Goal: Information Seeking & Learning: Learn about a topic

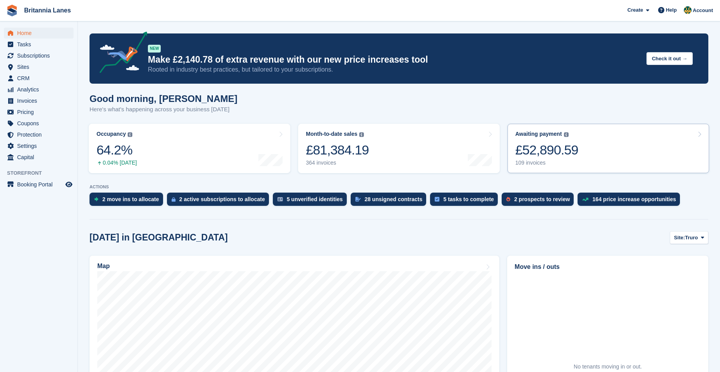
click at [657, 142] on link "Awaiting payment The total outstanding balance on all open invoices. £52,890.59…" at bounding box center [609, 148] width 202 height 49
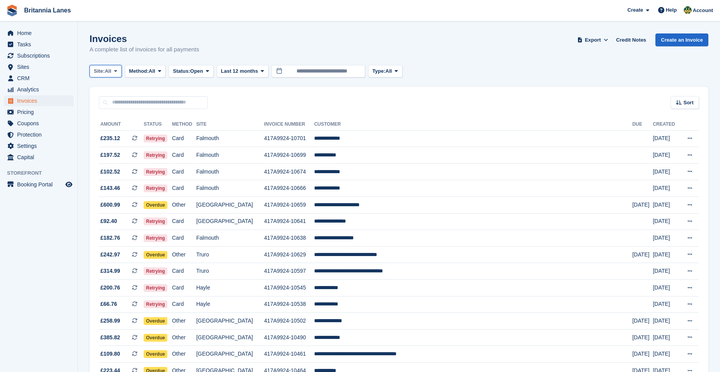
click at [111, 73] on span "All" at bounding box center [108, 71] width 7 height 8
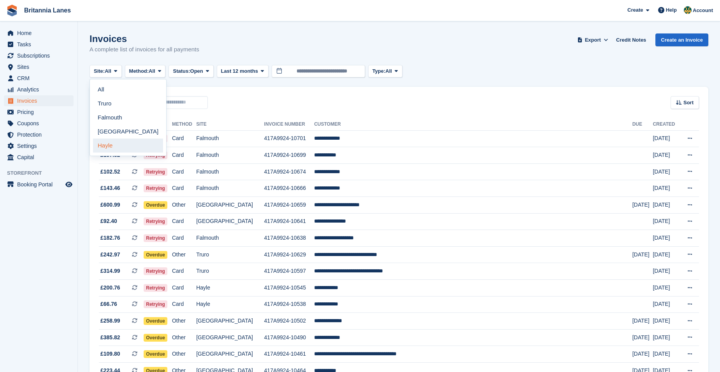
click at [132, 141] on link "Hayle" at bounding box center [128, 146] width 70 height 14
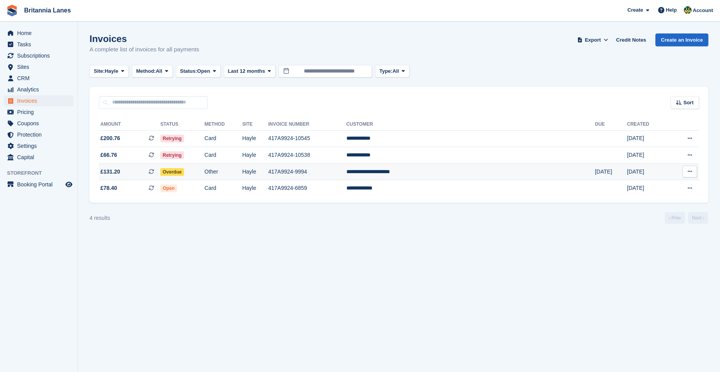
click at [469, 172] on td "**********" at bounding box center [470, 171] width 249 height 17
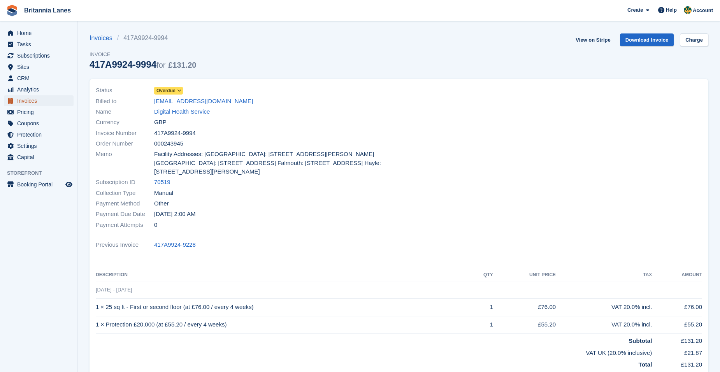
click at [32, 101] on span "Invoices" at bounding box center [40, 100] width 47 height 11
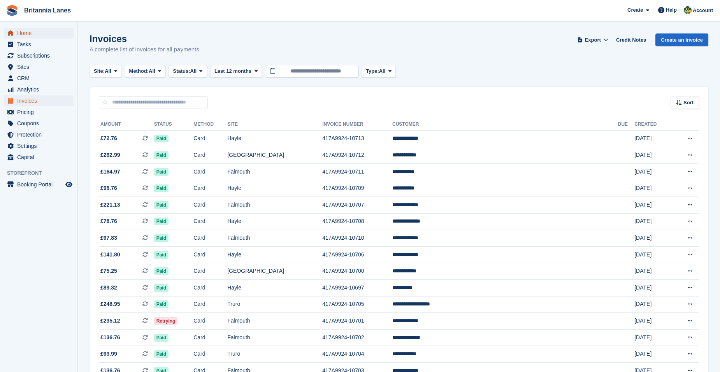
click at [33, 29] on span "Home" at bounding box center [40, 33] width 47 height 11
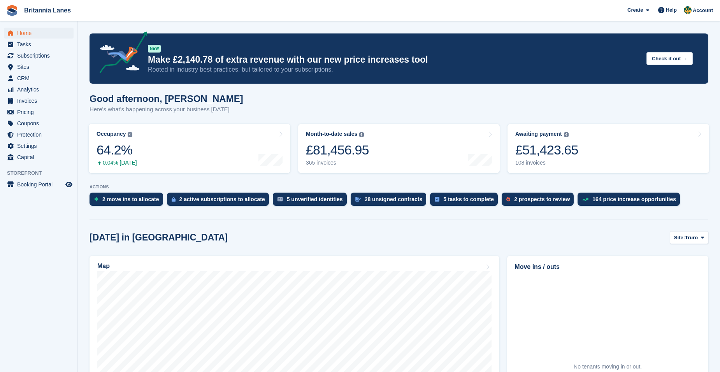
scroll to position [117, 0]
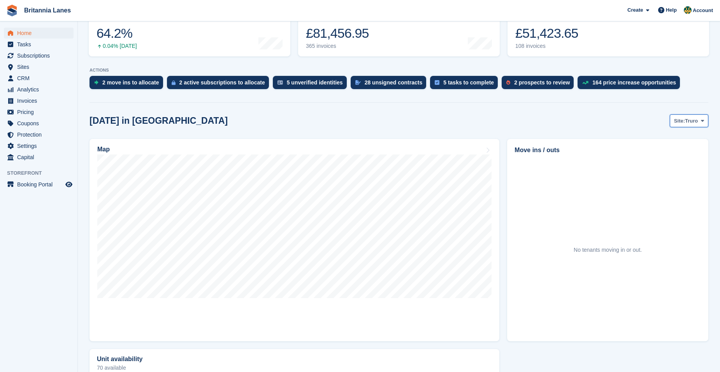
click at [699, 123] on span at bounding box center [702, 121] width 6 height 6
click at [658, 178] on link "Hayle" at bounding box center [670, 181] width 70 height 14
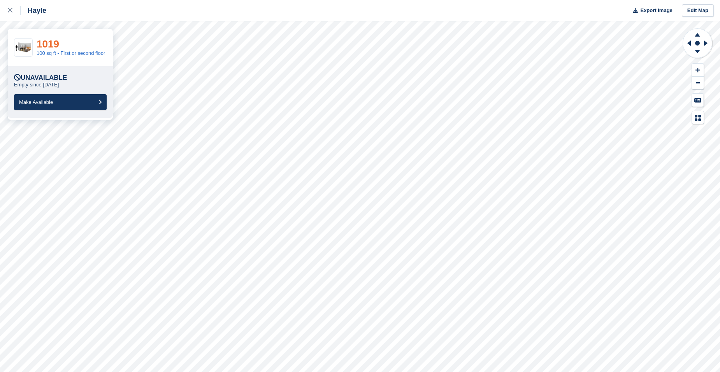
click at [49, 44] on link "1019" at bounding box center [48, 44] width 23 height 12
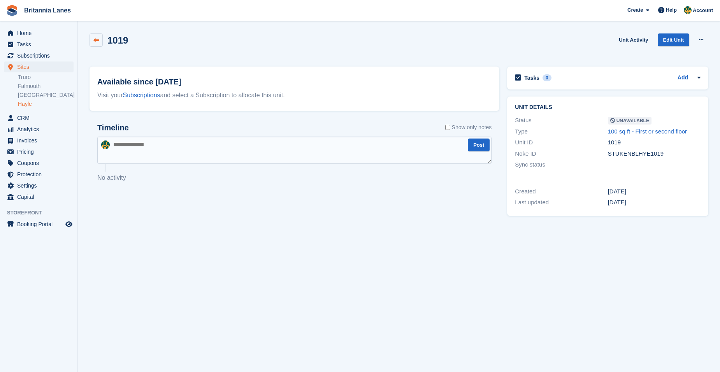
click at [100, 46] on link at bounding box center [96, 39] width 13 height 13
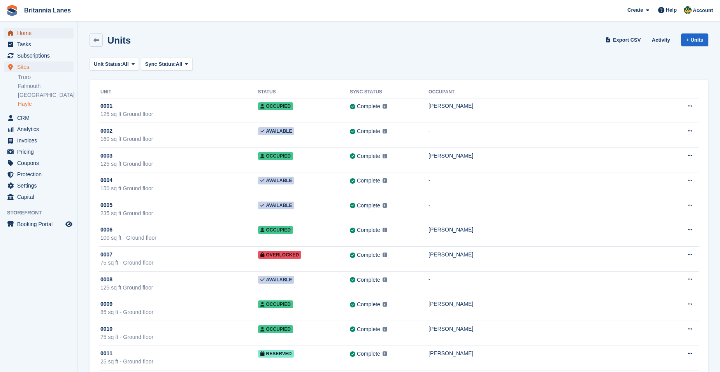
click at [42, 34] on span "Home" at bounding box center [40, 33] width 47 height 11
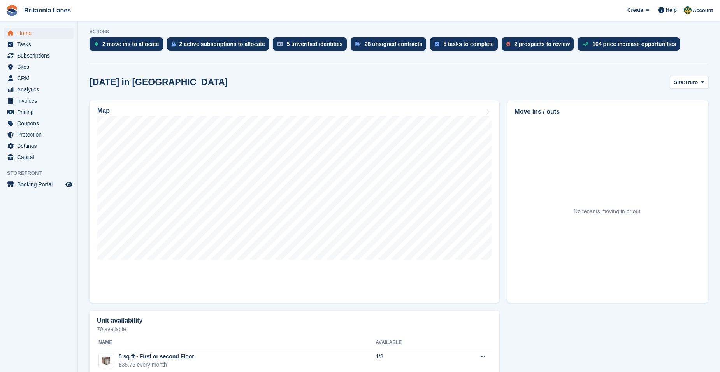
scroll to position [156, 0]
click at [52, 258] on aside "Home Tasks Subscriptions Subscriptions Subscriptions Contracts Price increases …" at bounding box center [38, 187] width 77 height 333
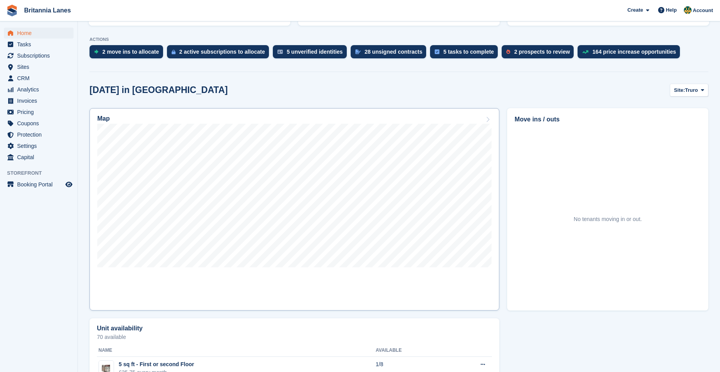
scroll to position [78, 0]
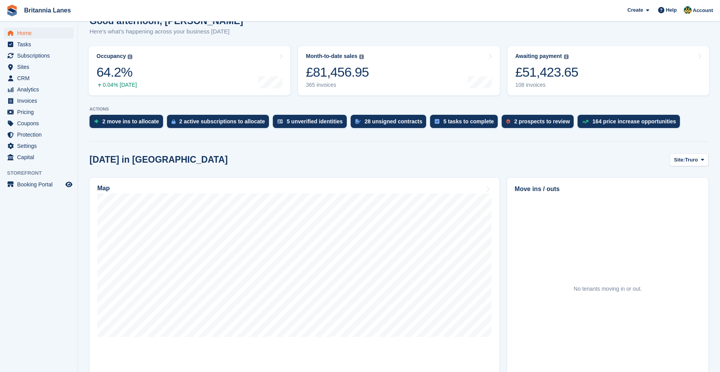
click at [686, 155] on button "Site: Truro" at bounding box center [689, 159] width 39 height 13
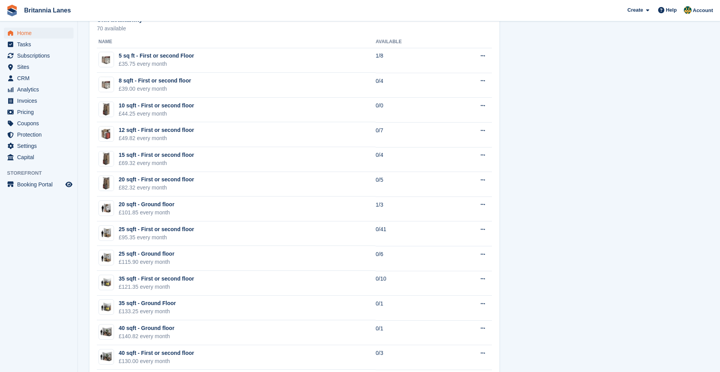
scroll to position [467, 0]
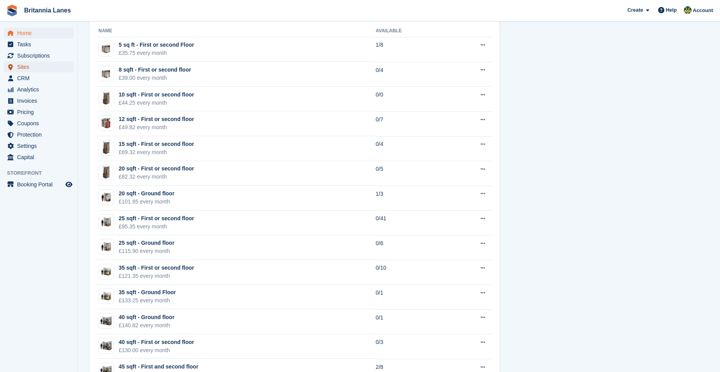
click at [23, 63] on span "Sites" at bounding box center [40, 66] width 47 height 11
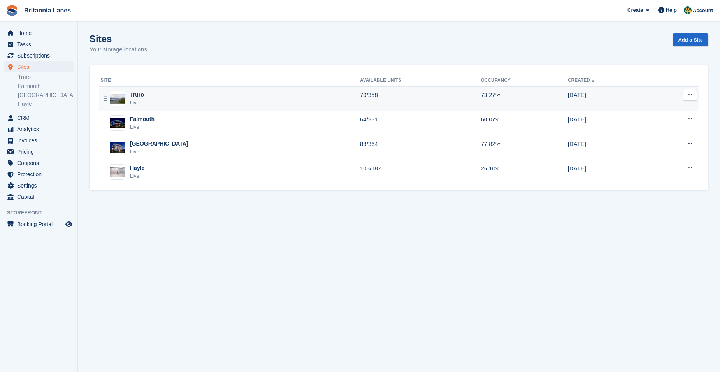
click at [175, 102] on div "Truro Live" at bounding box center [230, 99] width 260 height 16
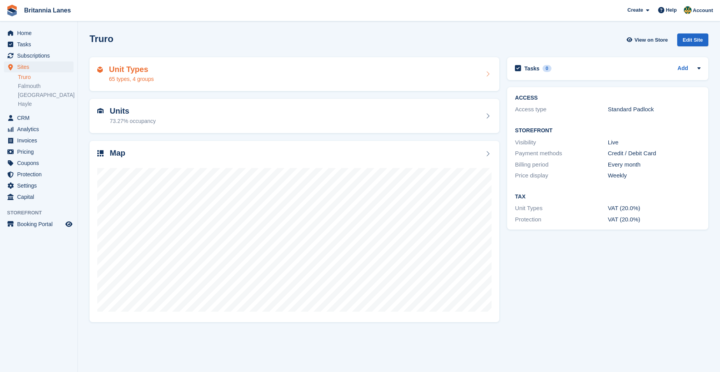
click at [158, 78] on div "Unit Types 65 types, 4 groups" at bounding box center [294, 74] width 394 height 19
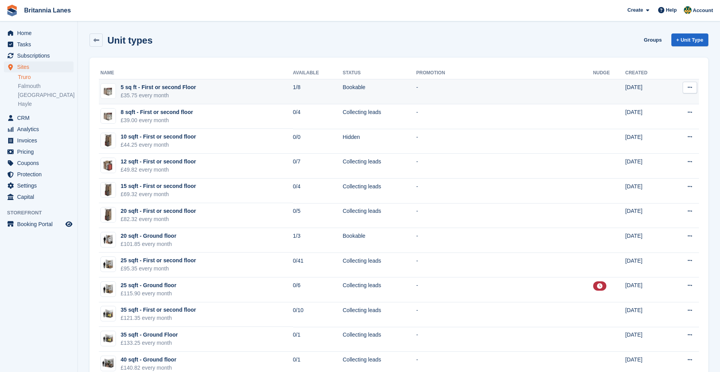
click at [692, 86] on icon at bounding box center [690, 87] width 4 height 5
click at [659, 106] on p "Edit unit type" at bounding box center [660, 103] width 68 height 10
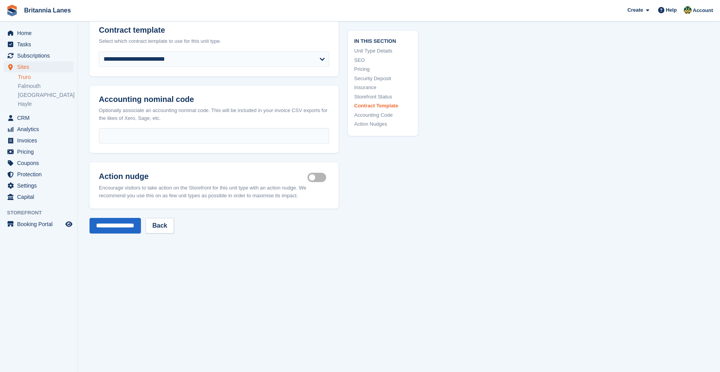
scroll to position [1518, 0]
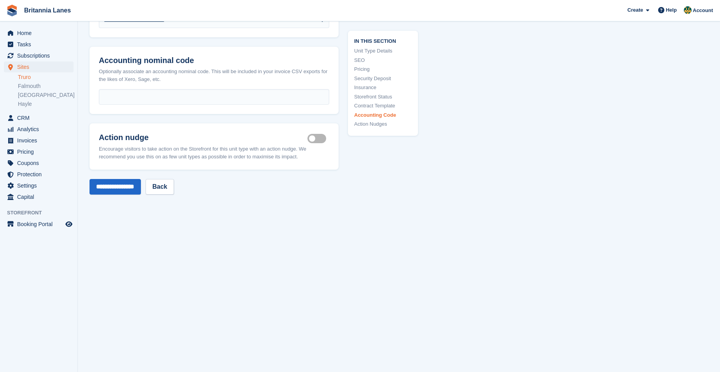
click at [321, 142] on header "Action nudge Is active Encourage visitors to take action on the Storefront for …" at bounding box center [214, 146] width 249 height 46
click at [323, 138] on label "Is active" at bounding box center [318, 138] width 22 height 1
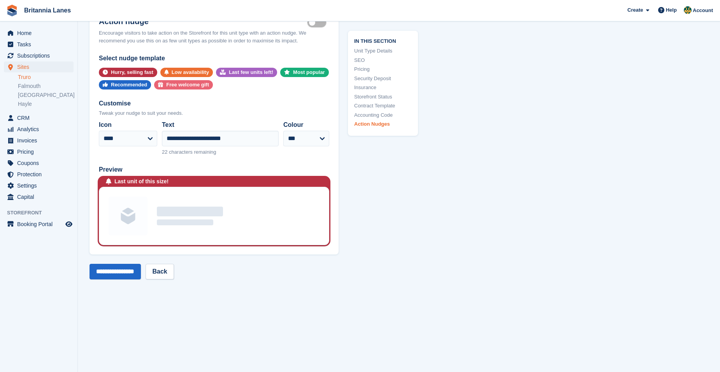
scroll to position [1635, 0]
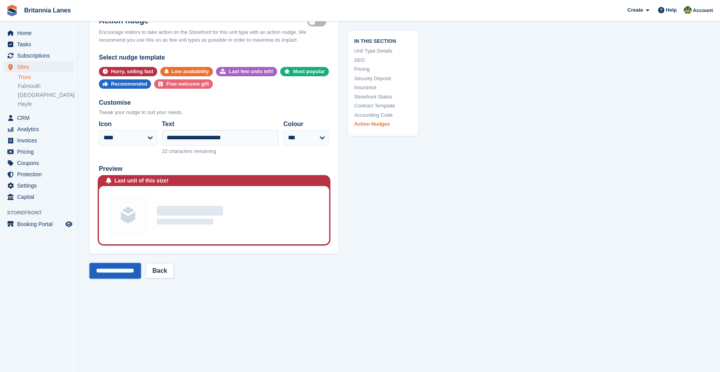
click at [115, 274] on input "**********" at bounding box center [115, 271] width 51 height 16
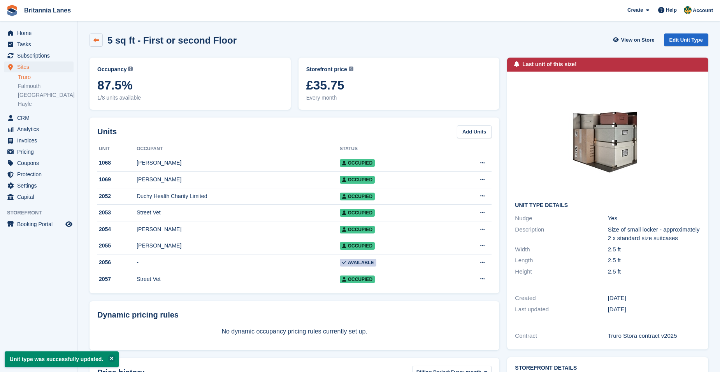
click at [100, 40] on link at bounding box center [96, 39] width 13 height 13
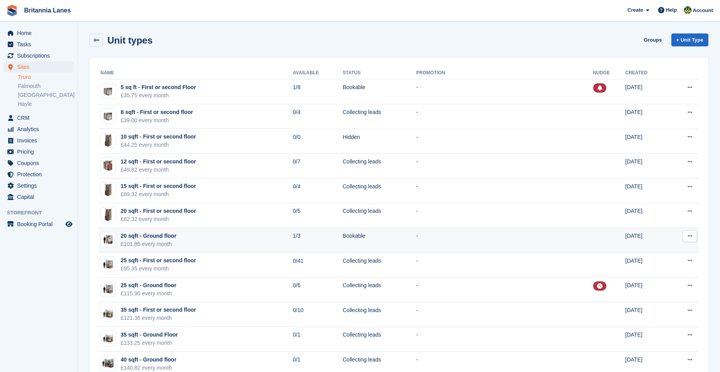
click at [689, 238] on icon at bounding box center [690, 236] width 4 height 5
click at [633, 251] on p "Edit unit type" at bounding box center [660, 251] width 68 height 10
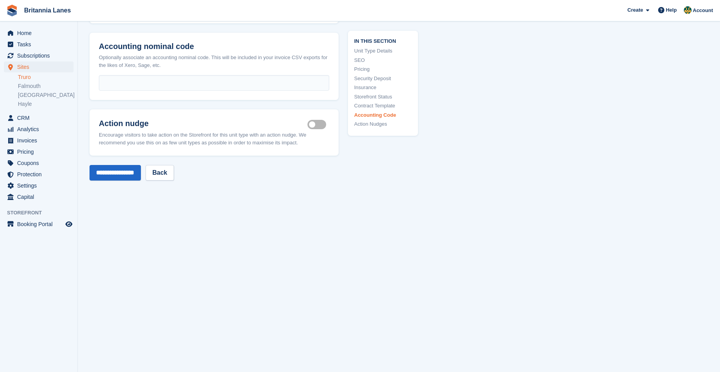
scroll to position [1393, 0]
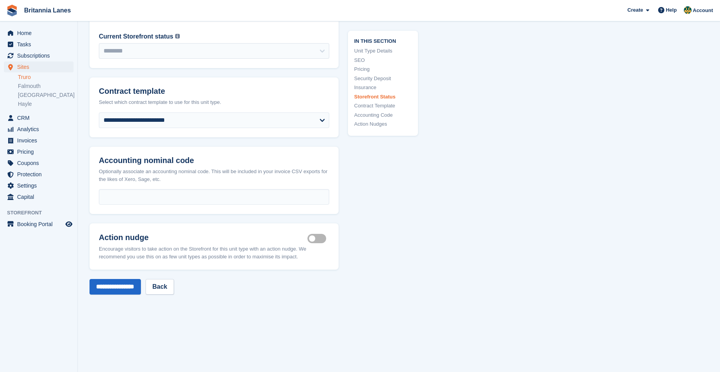
click at [325, 238] on label "Is active" at bounding box center [318, 238] width 22 height 1
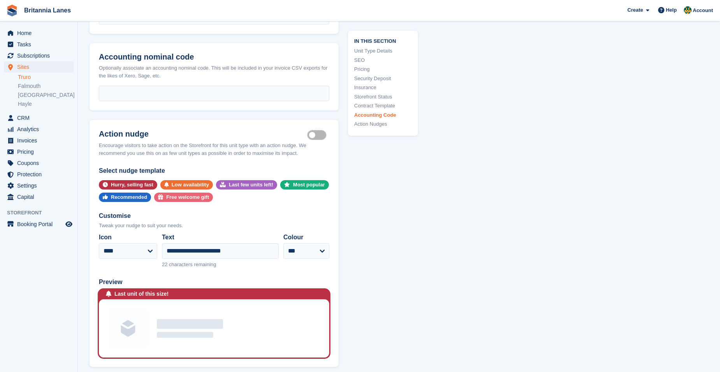
scroll to position [1549, 0]
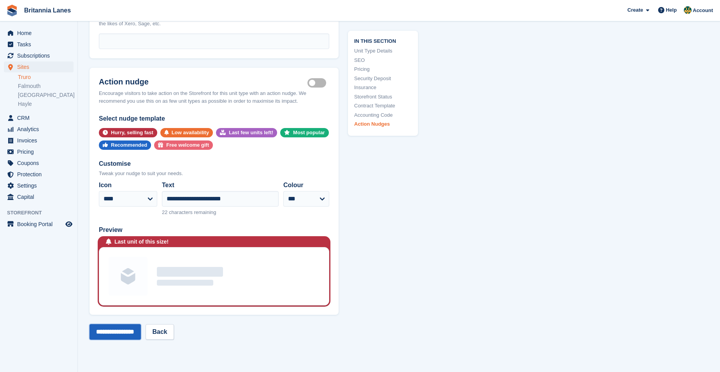
click at [118, 324] on input "**********" at bounding box center [115, 332] width 51 height 16
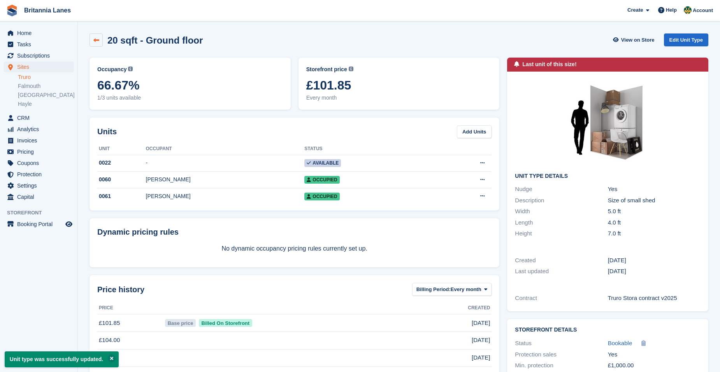
click at [97, 43] on link at bounding box center [96, 39] width 13 height 13
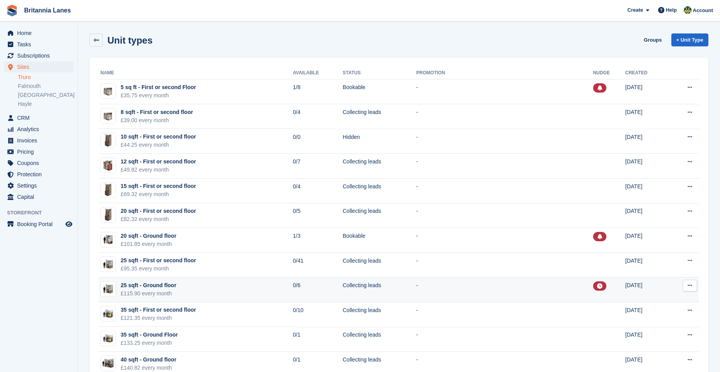
click at [693, 287] on button at bounding box center [690, 286] width 14 height 12
click at [644, 300] on p "Edit unit type" at bounding box center [660, 301] width 68 height 10
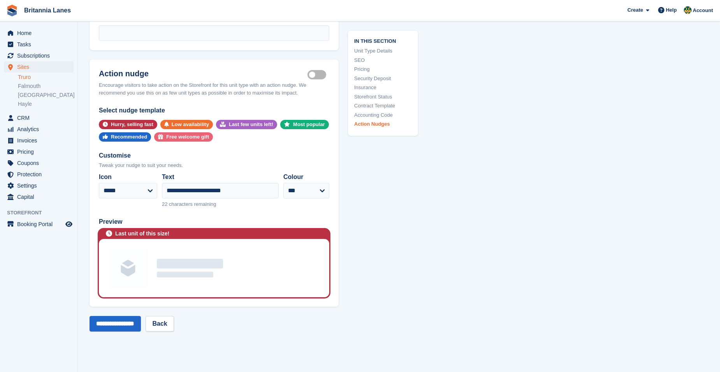
click at [315, 74] on label "Is active" at bounding box center [318, 74] width 22 height 1
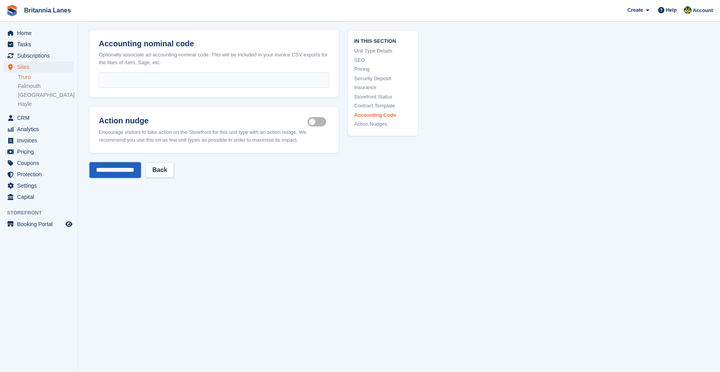
click at [124, 166] on input "**********" at bounding box center [115, 170] width 51 height 16
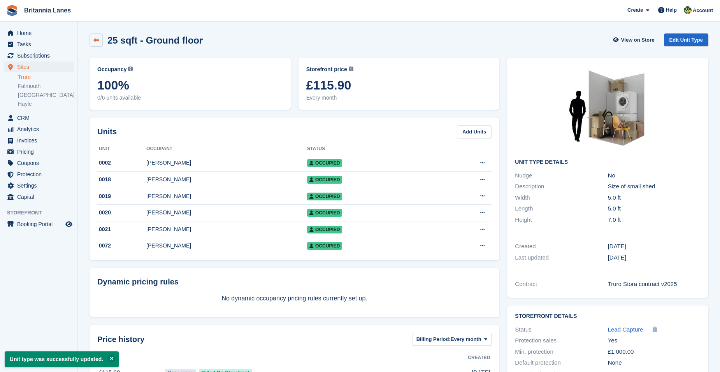
click at [91, 45] on link at bounding box center [96, 39] width 13 height 13
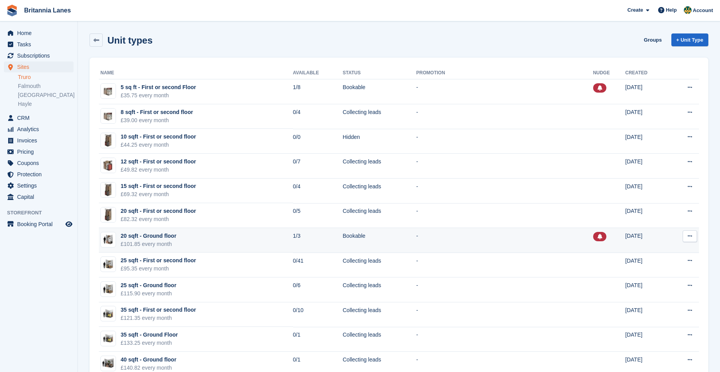
click at [223, 239] on td "20 sqft - Ground floor £101.85 every month" at bounding box center [196, 240] width 194 height 25
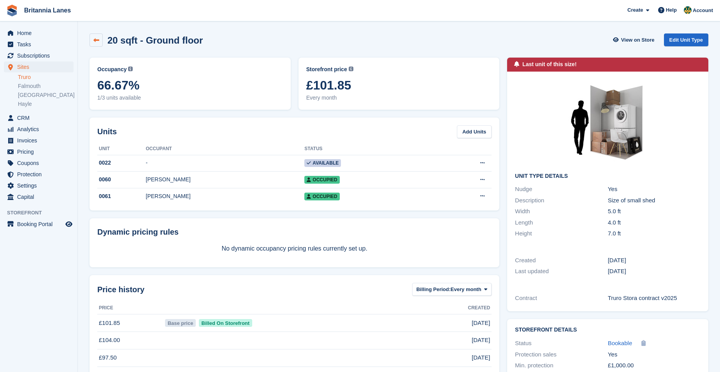
click at [90, 46] on link at bounding box center [96, 39] width 13 height 13
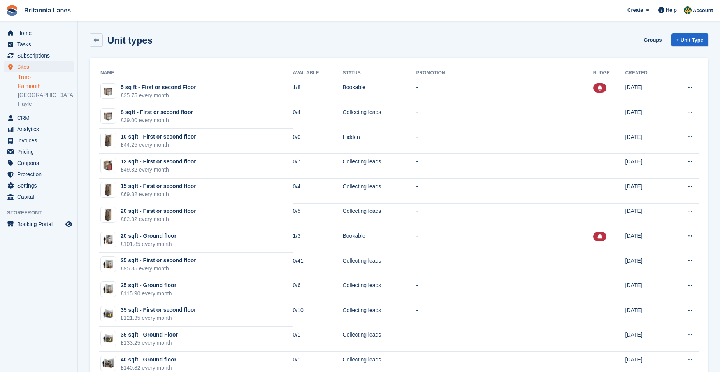
click at [29, 83] on link "Falmouth" at bounding box center [46, 86] width 56 height 7
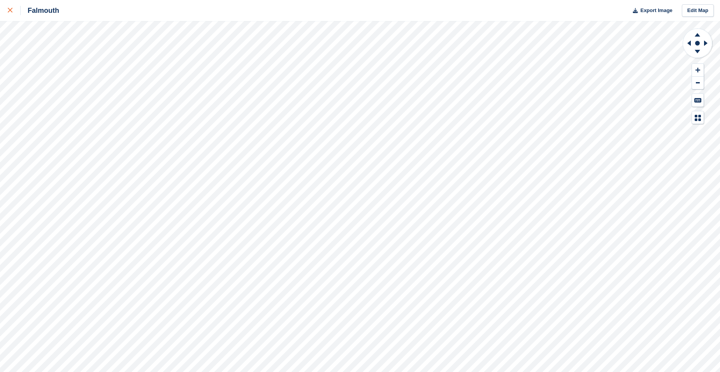
click at [14, 14] on div at bounding box center [14, 10] width 13 height 9
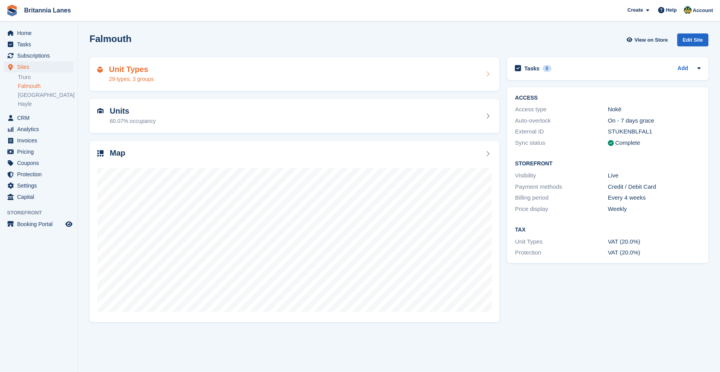
click at [154, 82] on div "Unit Types 29 types, 3 groups" at bounding box center [294, 74] width 394 height 19
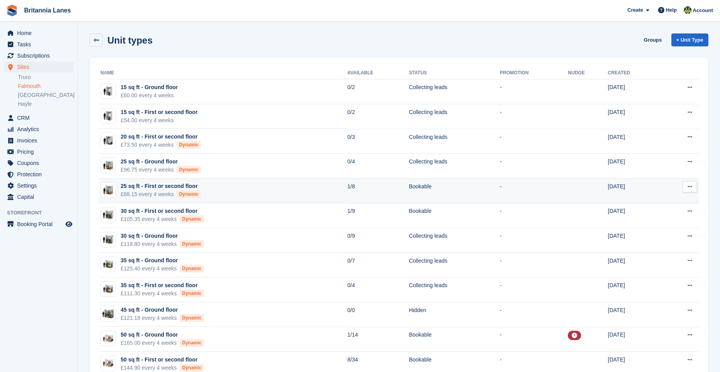
click at [685, 188] on button at bounding box center [690, 187] width 14 height 12
click at [661, 203] on p "Edit unit type" at bounding box center [660, 202] width 68 height 10
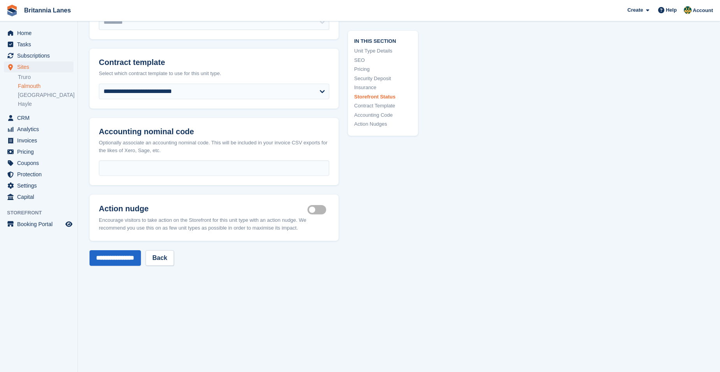
scroll to position [1868, 0]
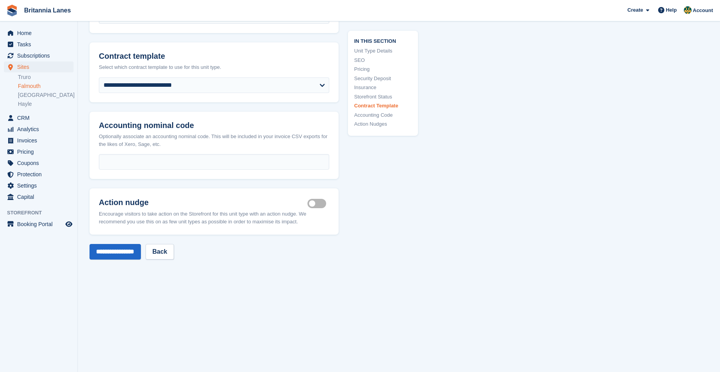
click at [315, 204] on label "Is active" at bounding box center [318, 203] width 22 height 1
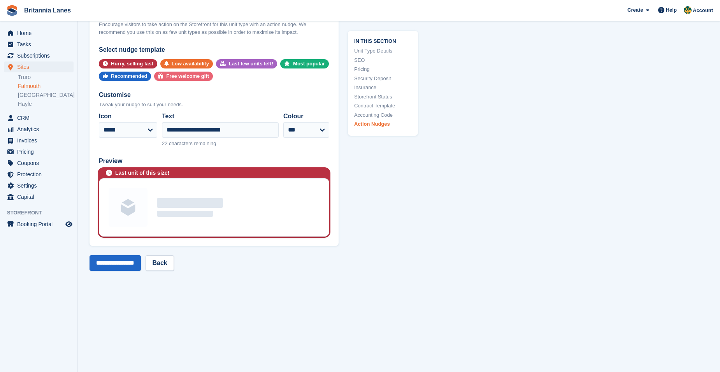
scroll to position [2063, 0]
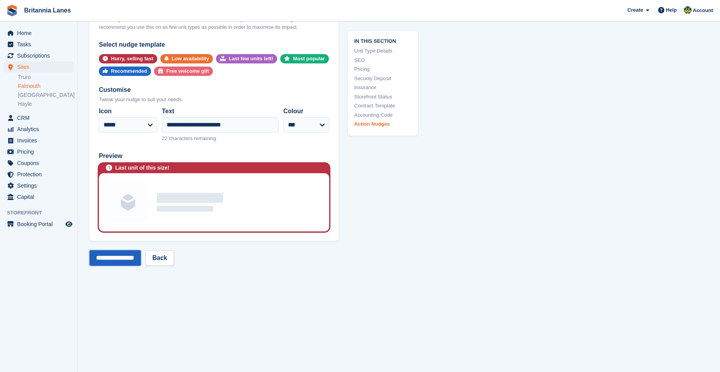
click at [113, 258] on input "**********" at bounding box center [115, 258] width 51 height 16
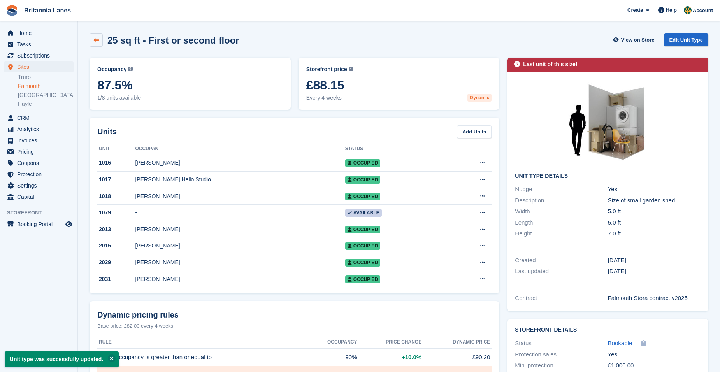
click at [94, 42] on icon at bounding box center [96, 40] width 6 height 6
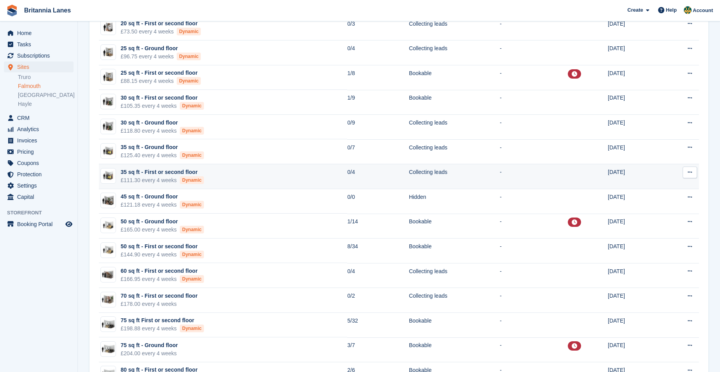
scroll to position [117, 0]
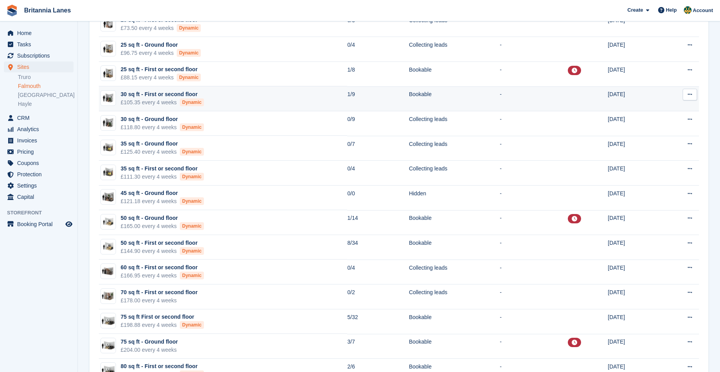
click at [687, 98] on button at bounding box center [690, 95] width 14 height 12
click at [664, 114] on p "Edit unit type" at bounding box center [660, 110] width 68 height 10
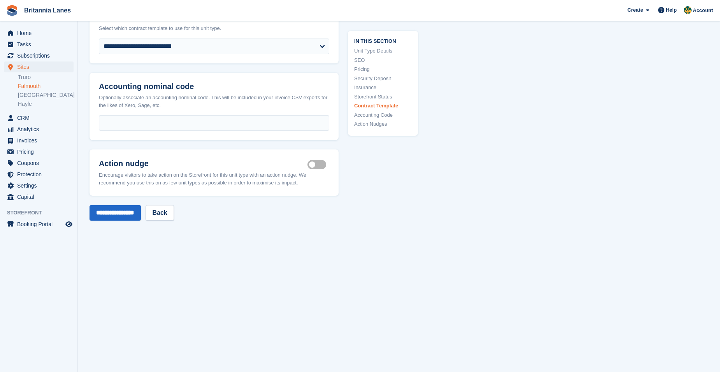
scroll to position [1946, 0]
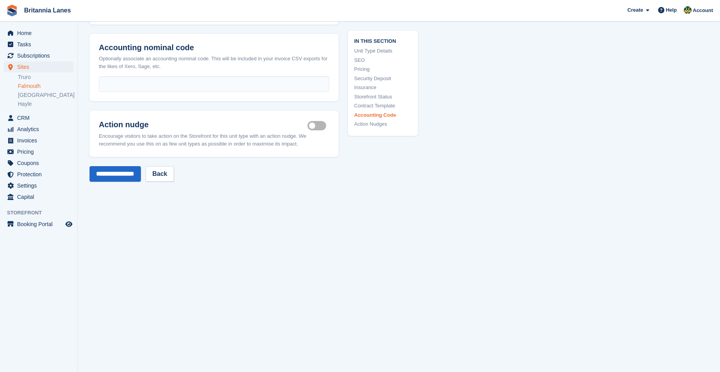
click at [322, 125] on label "Is active" at bounding box center [318, 125] width 22 height 1
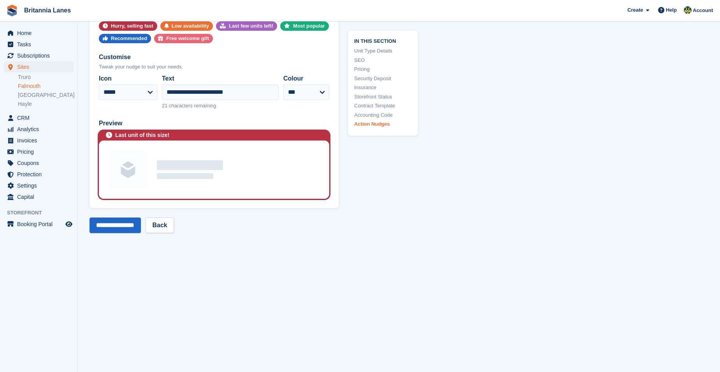
scroll to position [2102, 0]
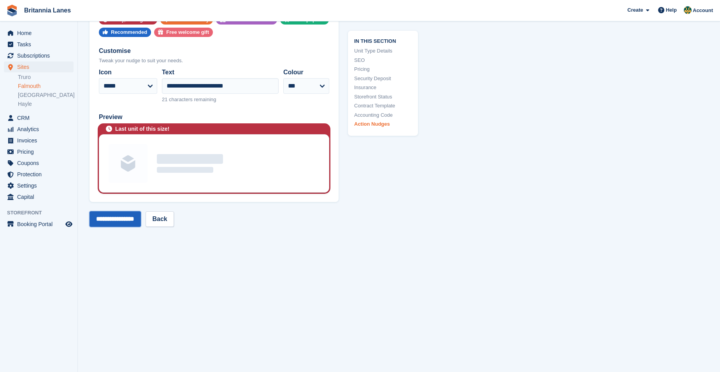
click at [119, 218] on input "**********" at bounding box center [115, 219] width 51 height 16
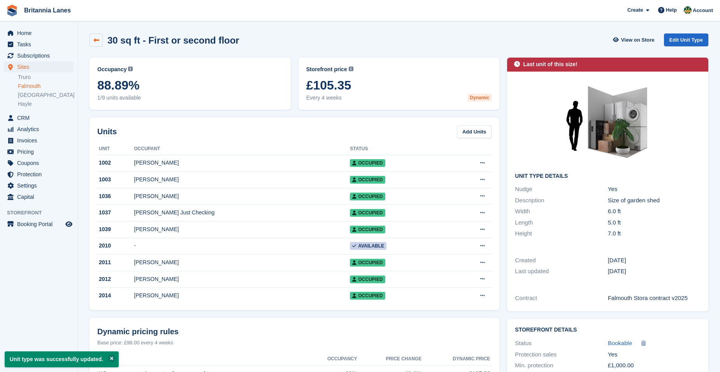
click at [93, 38] on icon at bounding box center [96, 40] width 6 height 6
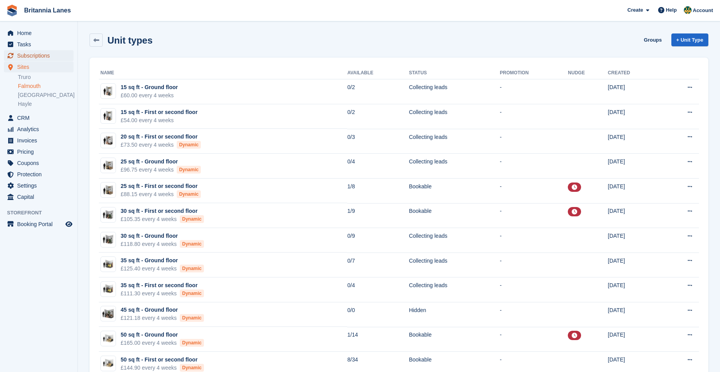
click at [39, 57] on span "Subscriptions" at bounding box center [40, 55] width 47 height 11
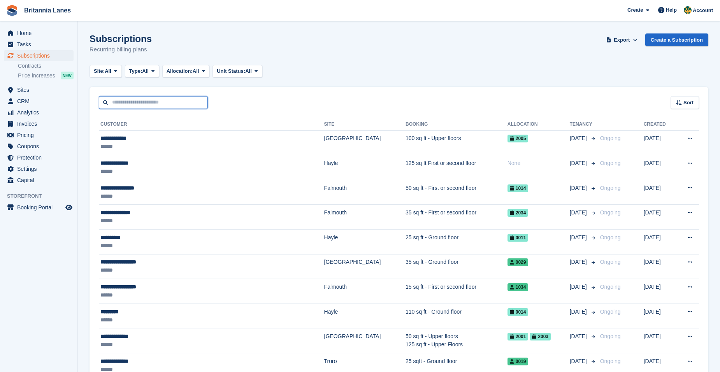
click at [127, 107] on input "text" at bounding box center [153, 102] width 109 height 13
type input "******"
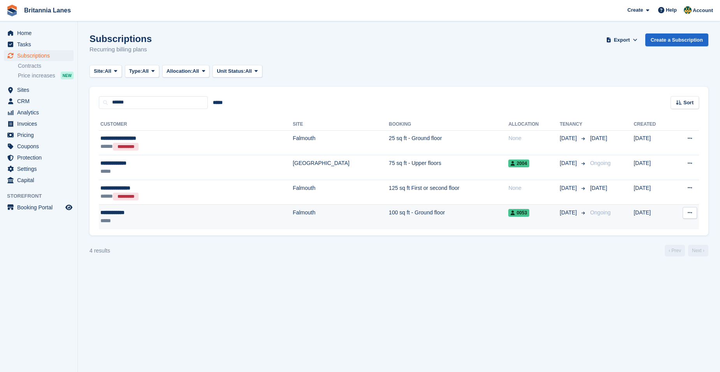
click at [131, 214] on div "**********" at bounding box center [156, 213] width 113 height 8
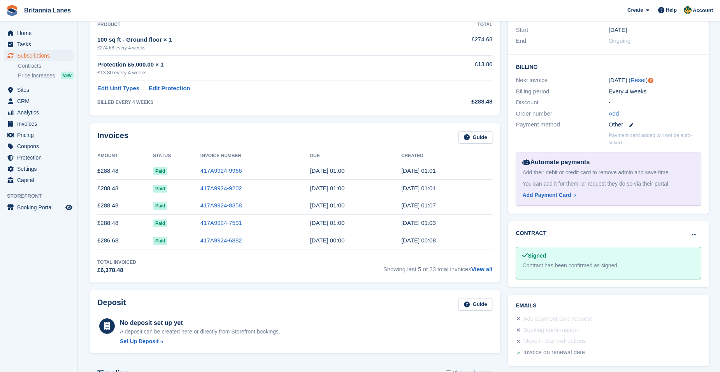
scroll to position [234, 0]
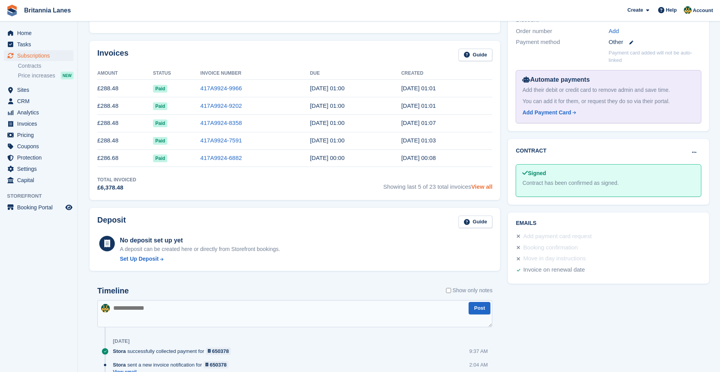
click at [487, 189] on link "View all" at bounding box center [481, 186] width 21 height 7
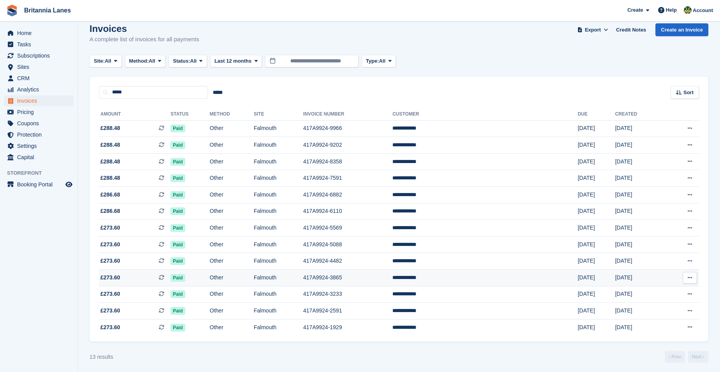
scroll to position [12, 0]
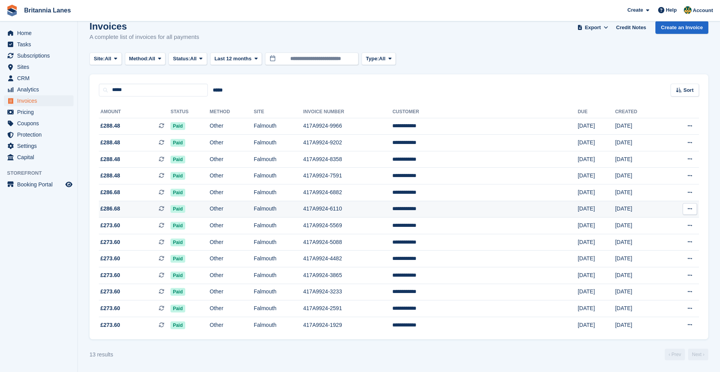
click at [126, 208] on span "£286.68 This is a recurring subscription invoice." at bounding box center [135, 209] width 72 height 8
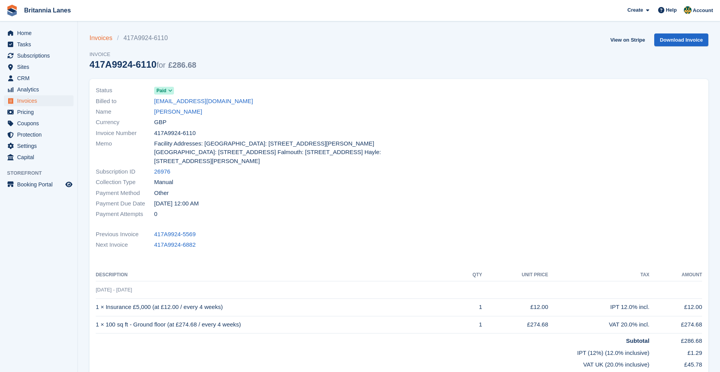
click at [96, 40] on link "Invoices" at bounding box center [104, 37] width 28 height 9
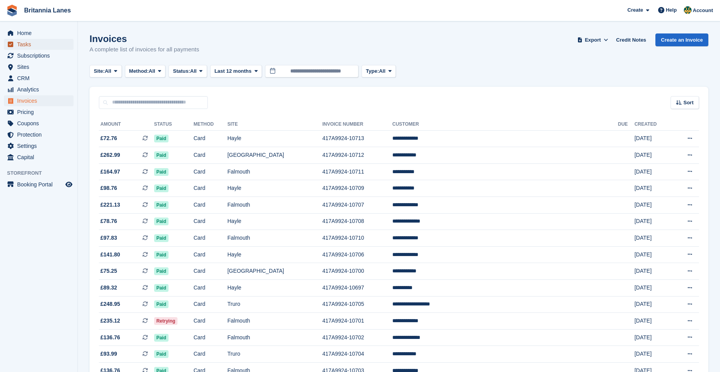
click at [44, 49] on span "Tasks" at bounding box center [40, 44] width 47 height 11
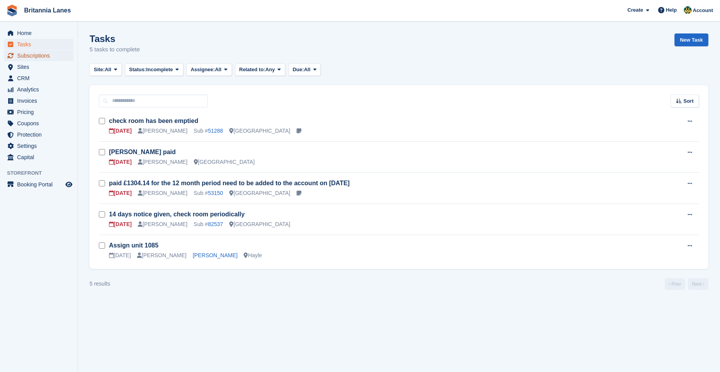
click at [49, 55] on span "Subscriptions" at bounding box center [40, 55] width 47 height 11
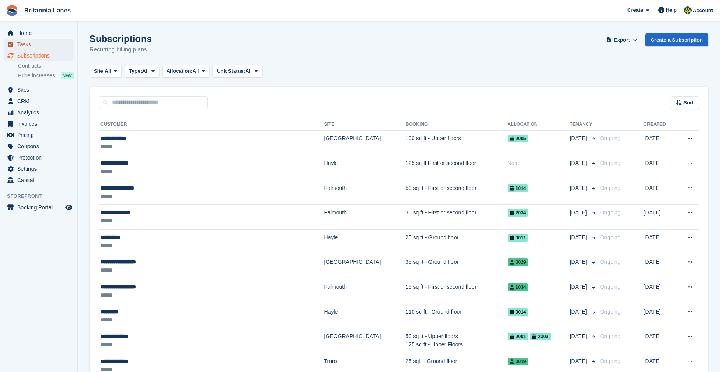
click at [40, 41] on span "Tasks" at bounding box center [40, 44] width 47 height 11
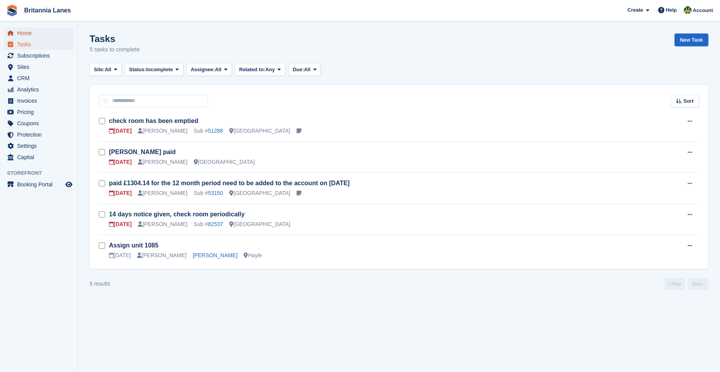
click at [44, 37] on span "Home" at bounding box center [40, 33] width 47 height 11
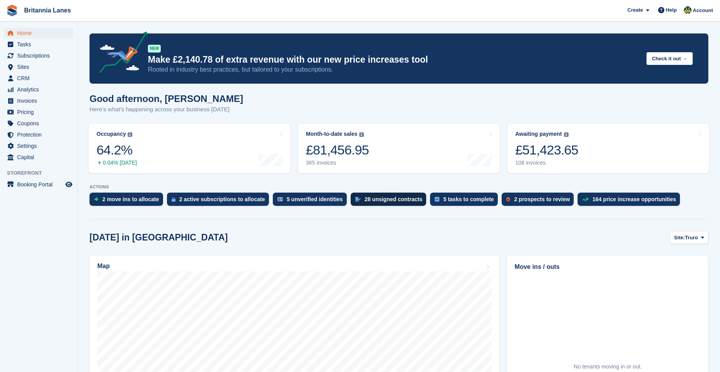
click at [367, 203] on div "28 unsigned contracts" at bounding box center [389, 199] width 76 height 13
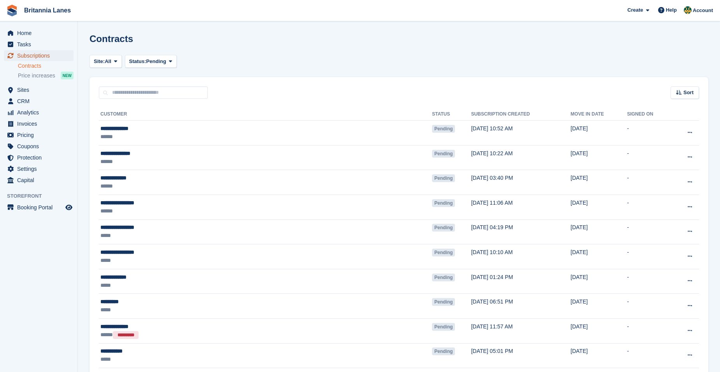
click at [33, 59] on span "Subscriptions" at bounding box center [40, 55] width 47 height 11
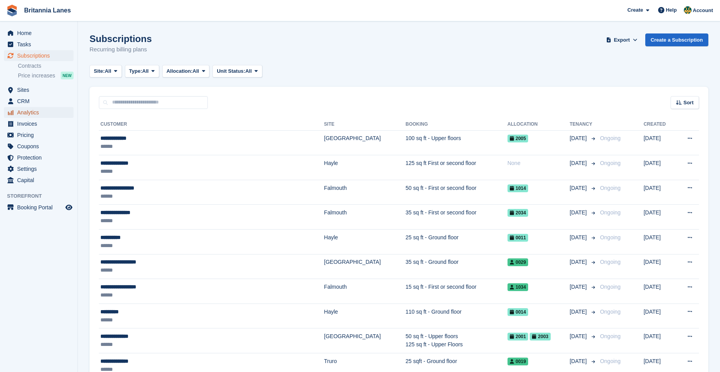
click at [40, 113] on span "Analytics" at bounding box center [40, 112] width 47 height 11
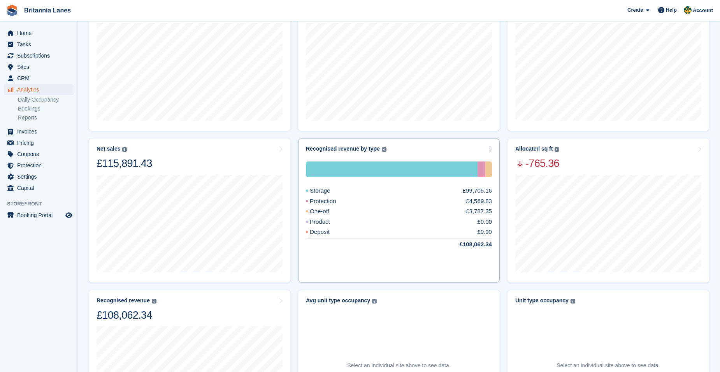
scroll to position [78, 0]
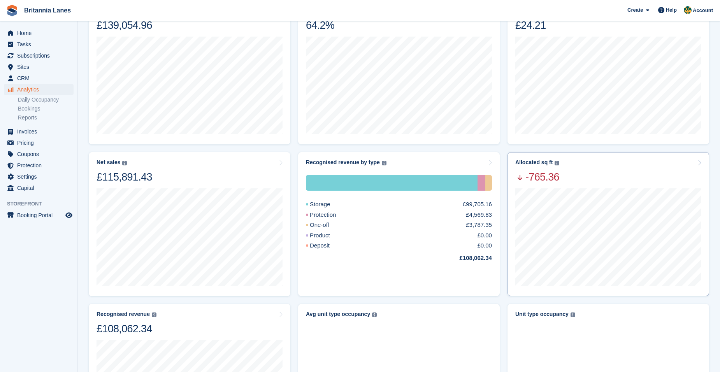
click at [583, 176] on div "Allocated sq ft The total change in allocated area from the beginning to the en…" at bounding box center [608, 171] width 186 height 25
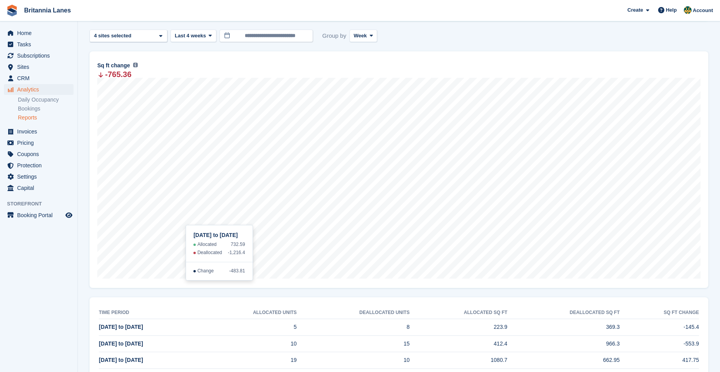
scroll to position [37, 0]
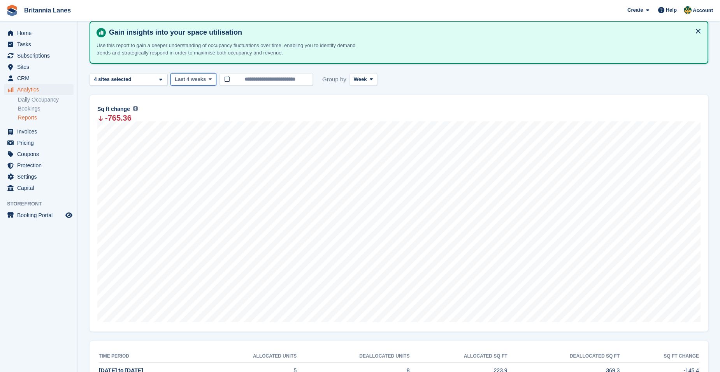
drag, startPoint x: 185, startPoint y: 82, endPoint x: 188, endPoint y: 86, distance: 4.5
click at [186, 83] on span "Last 4 weeks" at bounding box center [190, 80] width 31 height 8
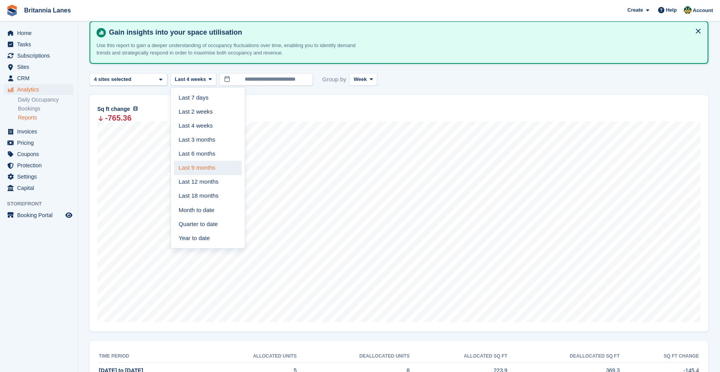
click at [207, 169] on link "Last 9 months" at bounding box center [208, 168] width 68 height 14
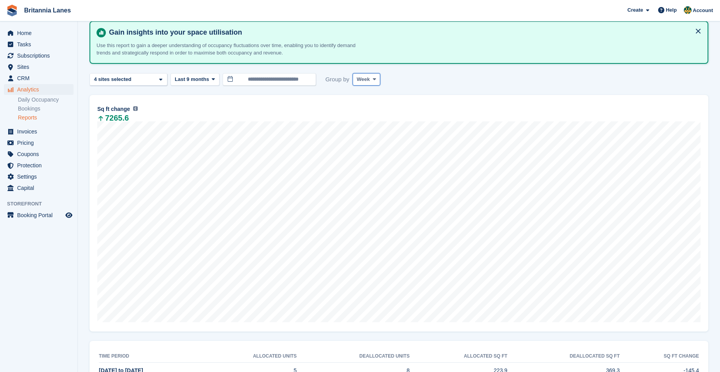
click at [361, 81] on span "Week" at bounding box center [363, 80] width 13 height 8
click at [369, 130] on link "Month" at bounding box center [390, 126] width 68 height 14
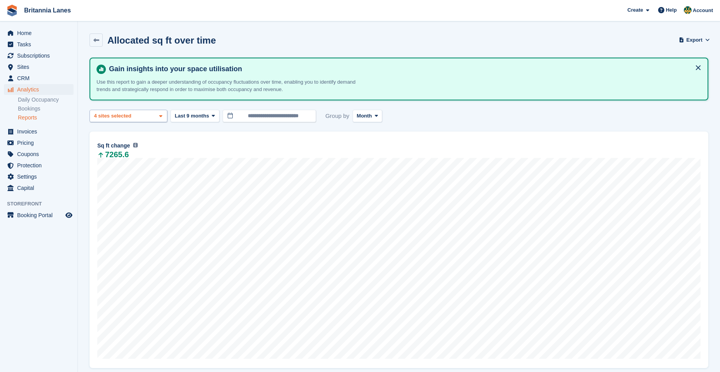
click at [148, 117] on div "Truro 2 sites selected 3 sites selected 4 sites selected" at bounding box center [129, 116] width 78 height 13
click at [129, 177] on div "[GEOGRAPHIC_DATA]" at bounding box center [128, 182] width 71 height 21
select select "****"
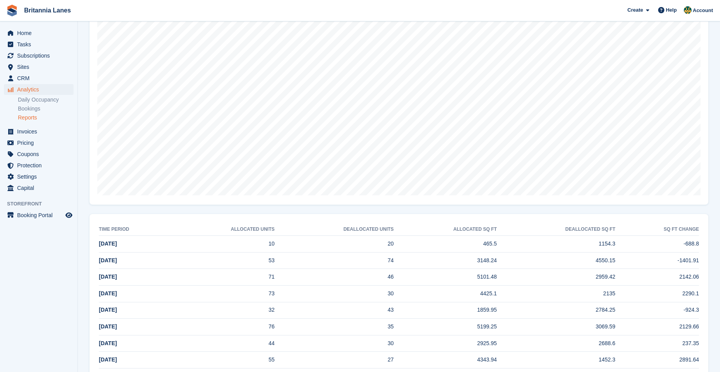
scroll to position [197, 0]
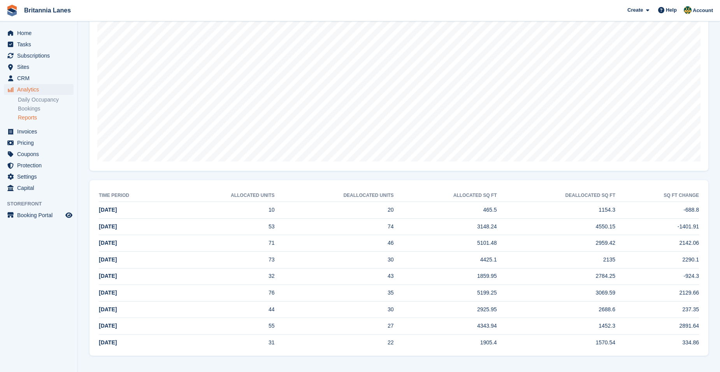
drag, startPoint x: 701, startPoint y: 244, endPoint x: 57, endPoint y: 244, distance: 643.8
click at [57, 244] on div "Home Tasks Subscriptions Subscriptions Subscriptions Contracts Price increases …" at bounding box center [360, 87] width 720 height 569
click at [258, 249] on td "71" at bounding box center [223, 243] width 104 height 17
click at [275, 261] on td "73" at bounding box center [223, 259] width 104 height 17
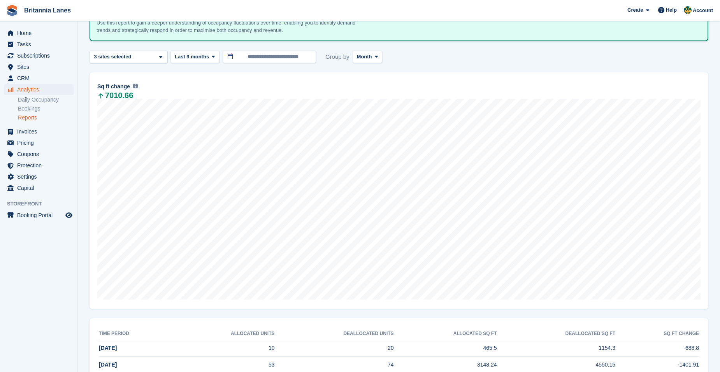
scroll to position [3, 0]
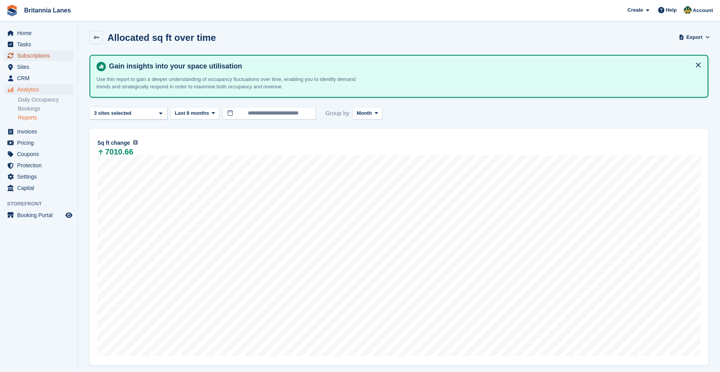
click at [40, 60] on span "Subscriptions" at bounding box center [40, 55] width 47 height 11
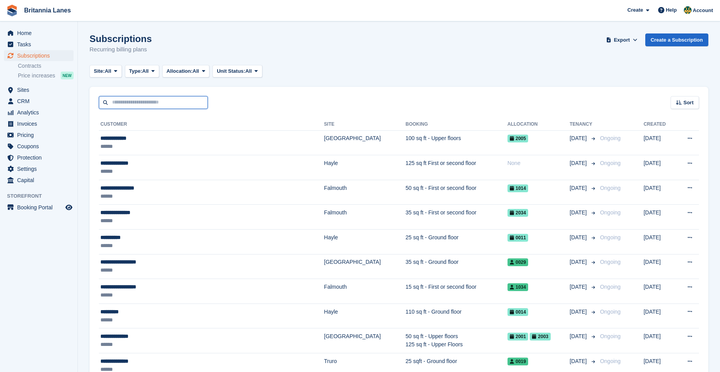
click at [128, 97] on input "text" at bounding box center [153, 102] width 109 height 13
type input "********"
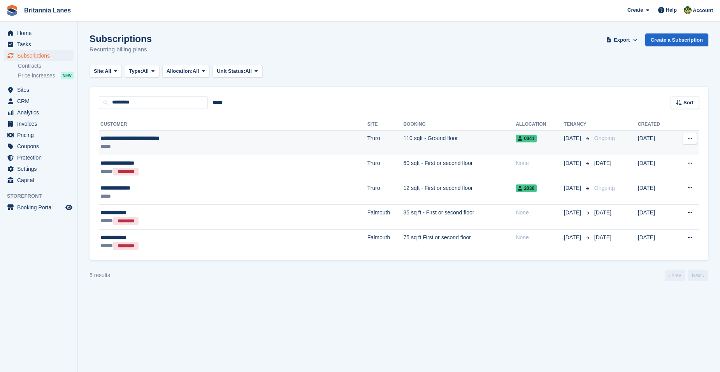
click at [193, 143] on div "*****" at bounding box center [184, 146] width 168 height 8
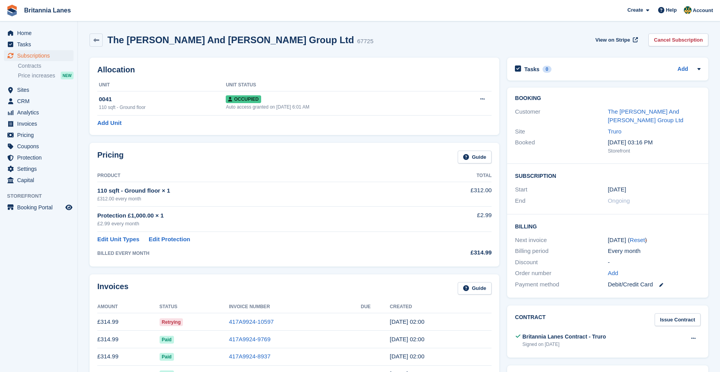
scroll to position [39, 0]
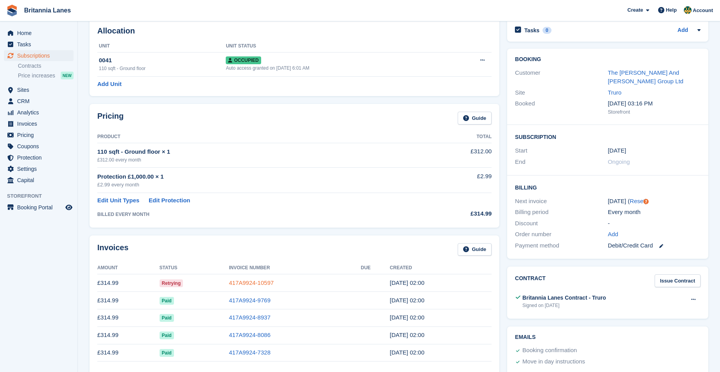
click at [252, 283] on link "417A9924-10597" at bounding box center [251, 282] width 45 height 7
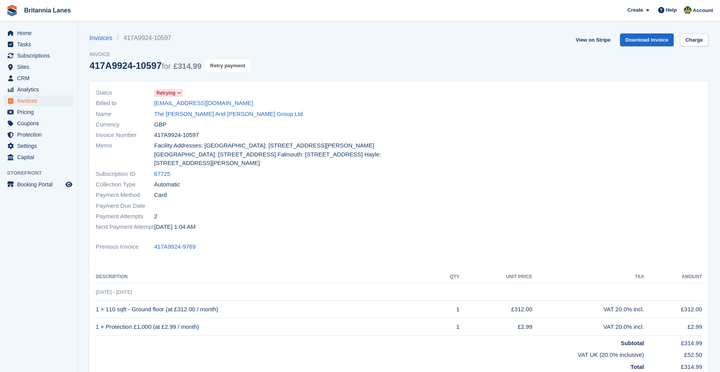
click at [226, 69] on button "Retry payment" at bounding box center [228, 65] width 46 height 13
click at [23, 100] on span "Invoices" at bounding box center [40, 100] width 47 height 11
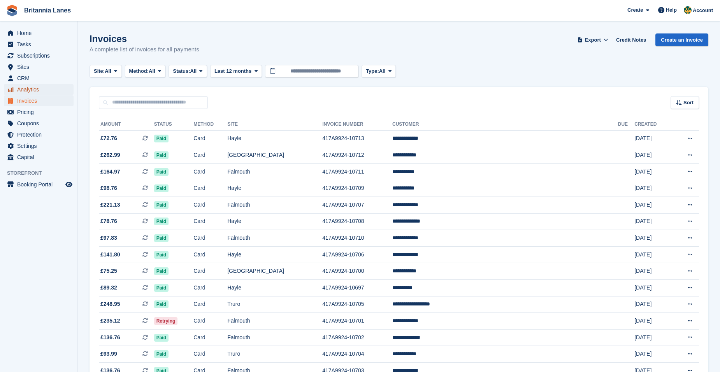
click at [35, 88] on span "Analytics" at bounding box center [40, 89] width 47 height 11
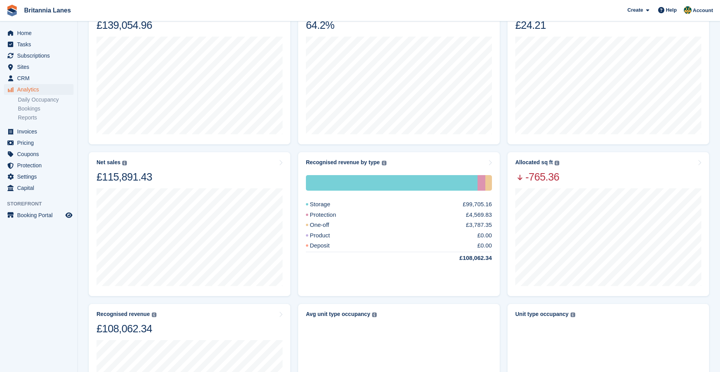
scroll to position [117, 0]
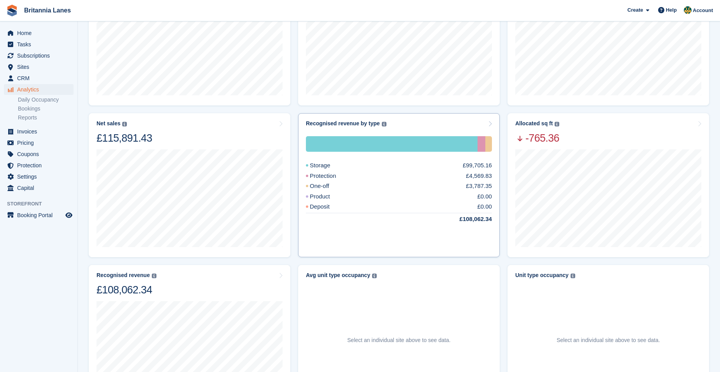
click at [421, 131] on div "Storage £99,705.16 Protection £4,569.83 One-off £3,787.35 Product £0.00 Deposit…" at bounding box center [399, 188] width 186 height 123
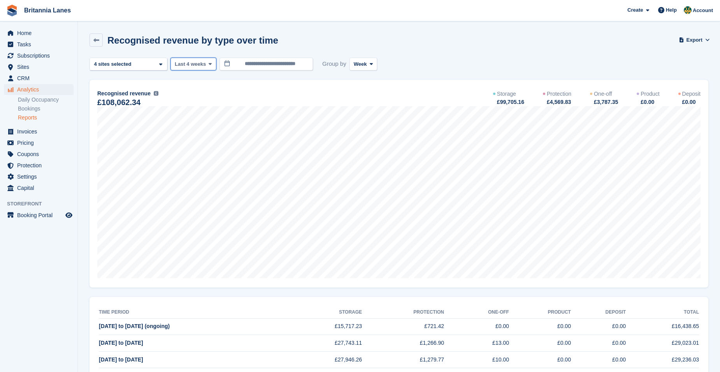
click at [204, 66] on button "Last 4 weeks" at bounding box center [193, 64] width 46 height 13
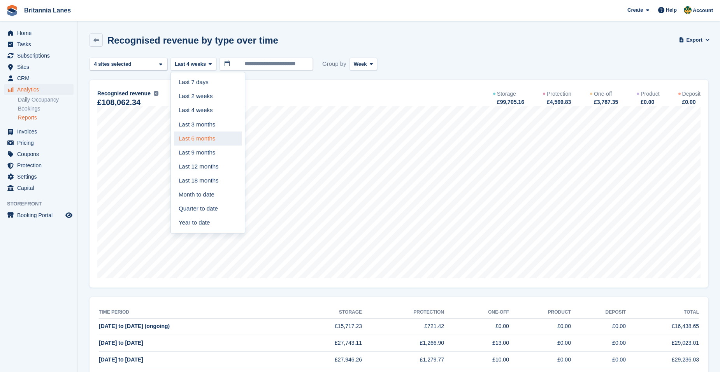
click at [212, 136] on link "Last 6 months" at bounding box center [208, 139] width 68 height 14
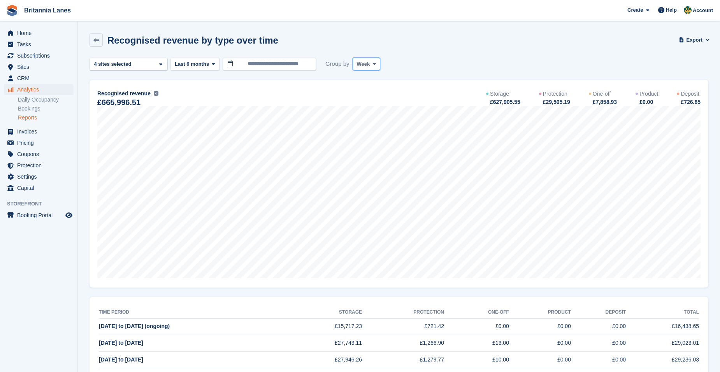
click at [361, 67] on span "Week" at bounding box center [363, 64] width 13 height 8
click at [376, 109] on link "Month" at bounding box center [390, 111] width 68 height 14
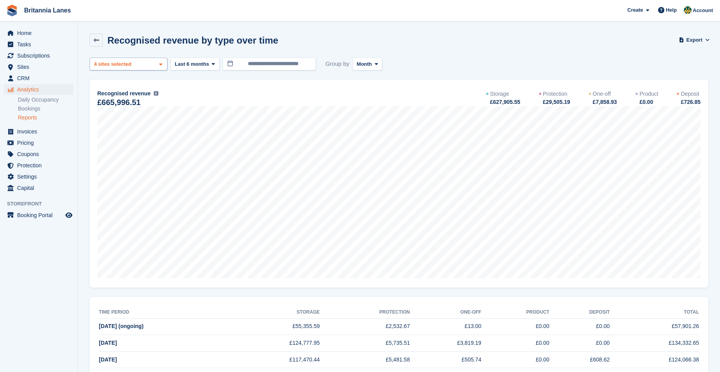
click at [123, 66] on div "4 sites selected" at bounding box center [114, 64] width 42 height 8
click at [123, 101] on div "Truro" at bounding box center [128, 100] width 71 height 13
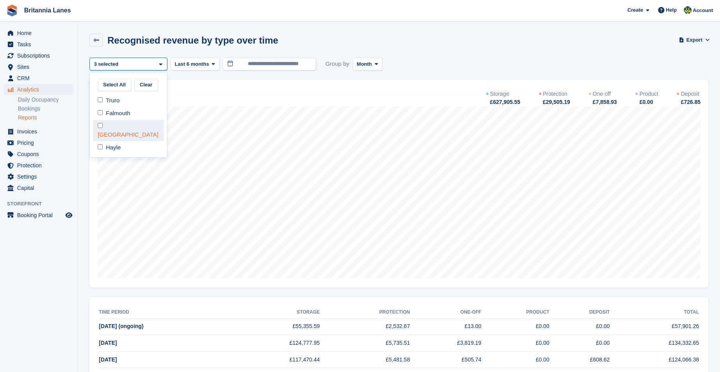
click at [119, 127] on div "[GEOGRAPHIC_DATA]" at bounding box center [128, 130] width 71 height 21
drag, startPoint x: 119, startPoint y: 139, endPoint x: 134, endPoint y: 139, distance: 15.6
click at [119, 141] on div "Hayle" at bounding box center [128, 147] width 71 height 13
select select "***"
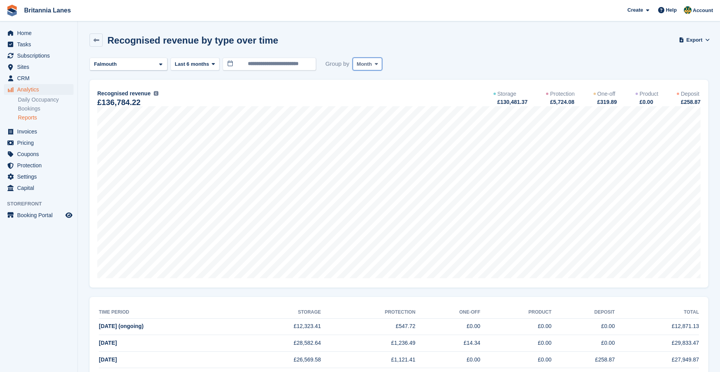
click at [370, 64] on button "Month" at bounding box center [368, 64] width 30 height 13
drag, startPoint x: 188, startPoint y: 60, endPoint x: 199, endPoint y: 91, distance: 33.0
click at [188, 60] on span "Last 6 months" at bounding box center [192, 64] width 34 height 8
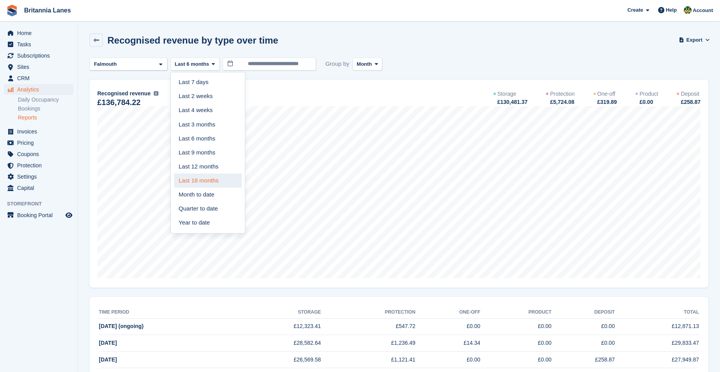
click at [213, 180] on link "Last 18 months" at bounding box center [208, 181] width 68 height 14
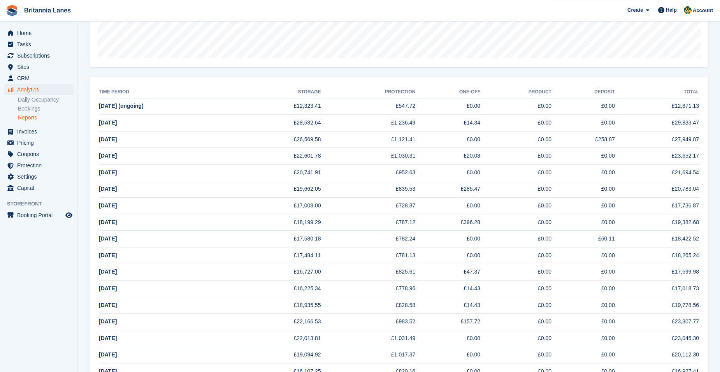
scroll to position [149, 0]
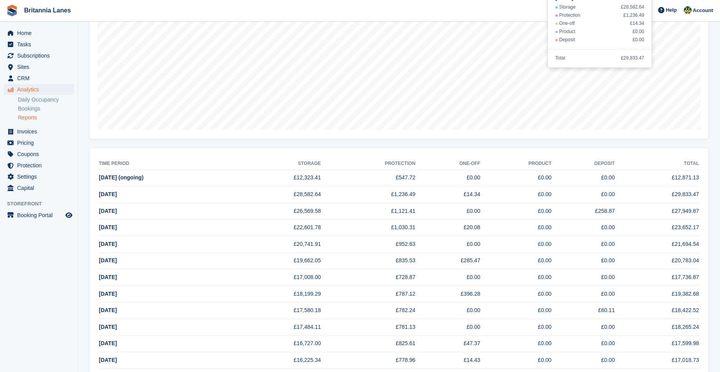
click at [400, 246] on td "£952.63" at bounding box center [368, 244] width 95 height 17
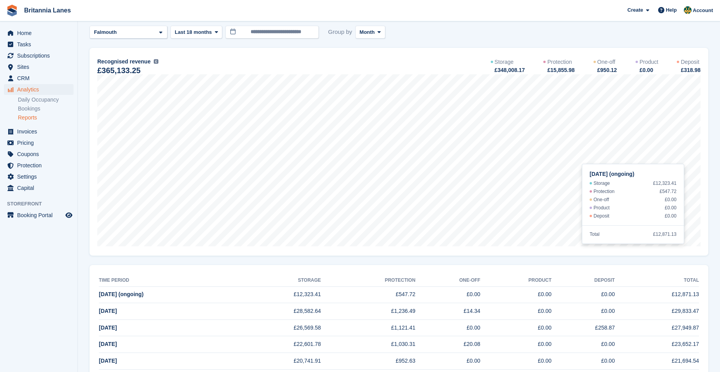
scroll to position [0, 0]
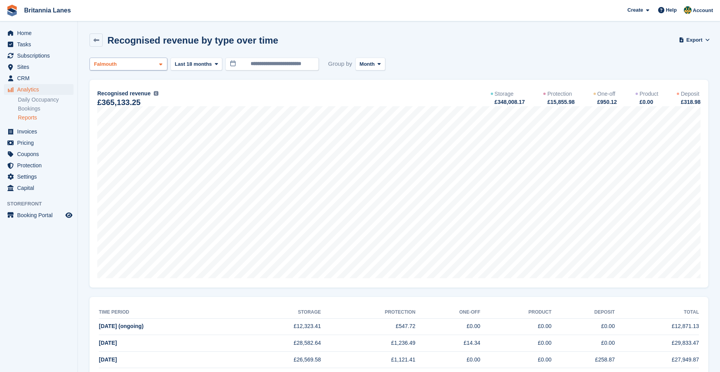
click at [102, 65] on div "Falmouth" at bounding box center [106, 64] width 27 height 8
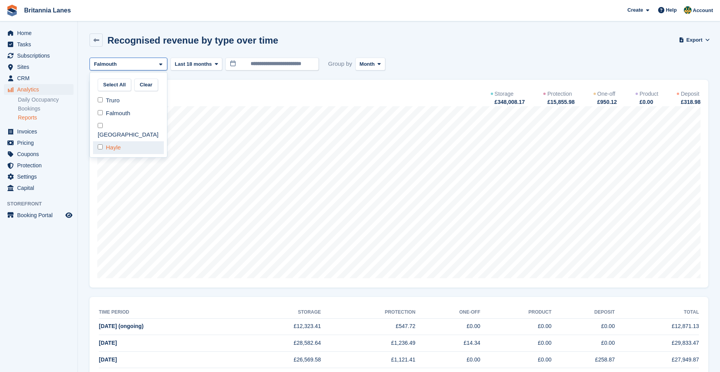
click at [118, 141] on div "Hayle" at bounding box center [128, 147] width 71 height 13
select select "***"
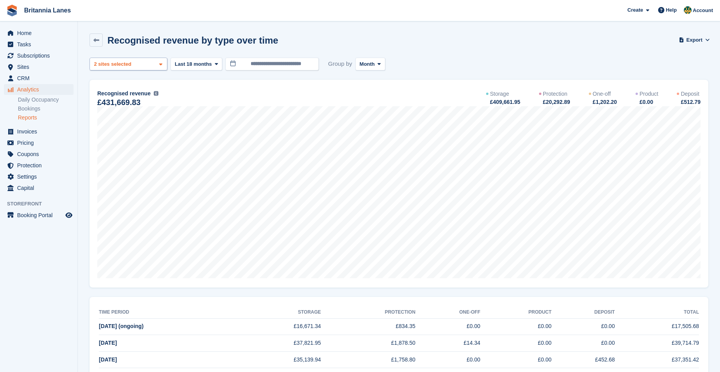
click at [90, 65] on div "Falmouth 2 sites selected" at bounding box center [129, 64] width 78 height 13
click at [126, 104] on div "Truro" at bounding box center [128, 100] width 71 height 13
select select "***"
click at [113, 70] on div "**********" at bounding box center [399, 340] width 619 height 564
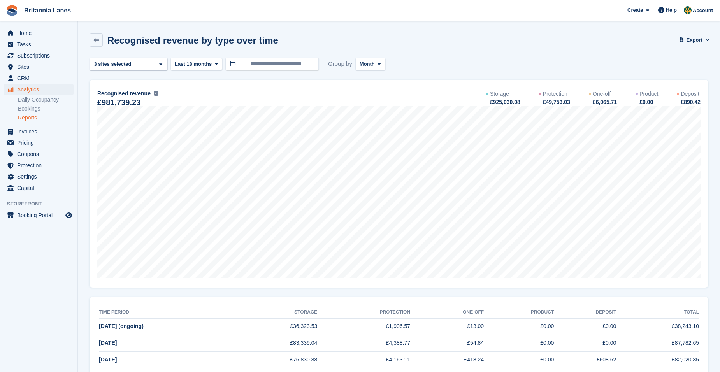
drag, startPoint x: 113, startPoint y: 70, endPoint x: 177, endPoint y: 76, distance: 64.5
click at [177, 76] on div "**********" at bounding box center [399, 340] width 619 height 564
click at [129, 69] on div "Truro 2 sites selected 3 sites selected" at bounding box center [129, 64] width 78 height 13
click at [123, 115] on div "Falmouth" at bounding box center [128, 113] width 71 height 13
click at [127, 141] on div "Hayle" at bounding box center [128, 147] width 71 height 13
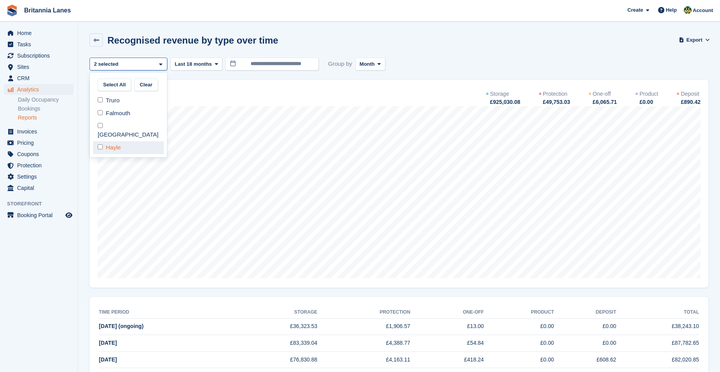
select select "****"
